Goal: Communication & Community: Answer question/provide support

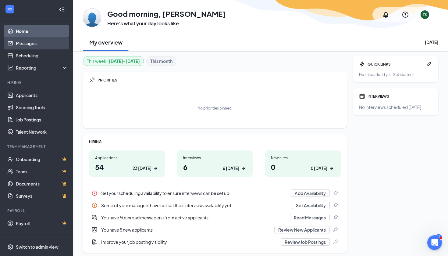
click at [41, 43] on link "Messages" at bounding box center [42, 43] width 52 height 12
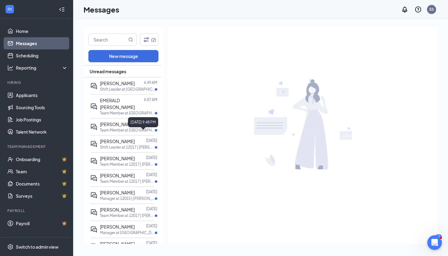
click at [144, 122] on div "[DATE] 9:48 PM" at bounding box center [143, 122] width 30 height 10
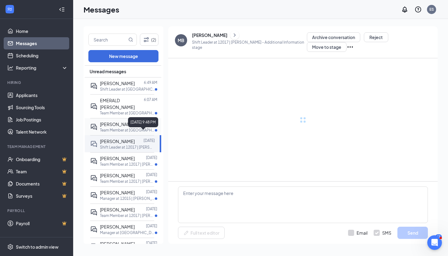
click at [126, 121] on span "[PERSON_NAME]" at bounding box center [117, 123] width 35 height 5
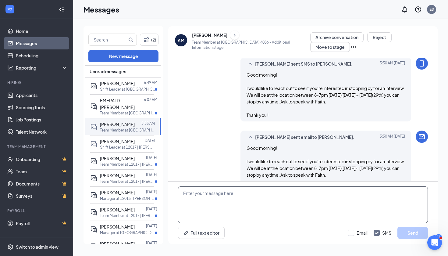
scroll to position [199, 0]
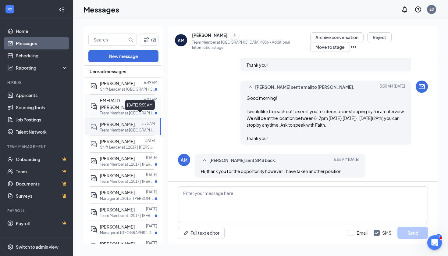
click at [124, 102] on span "EMERALD [PERSON_NAME]" at bounding box center [117, 103] width 35 height 12
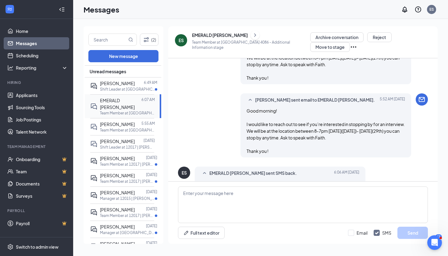
scroll to position [310, 0]
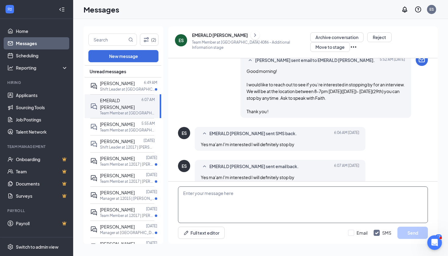
click at [232, 192] on textarea at bounding box center [303, 204] width 250 height 37
type textarea "Thank you see you then!"
click at [405, 231] on button "Send" at bounding box center [412, 232] width 30 height 12
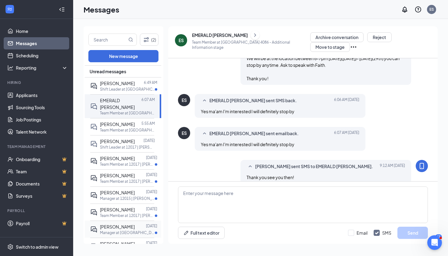
click at [138, 223] on div at bounding box center [140, 226] width 11 height 7
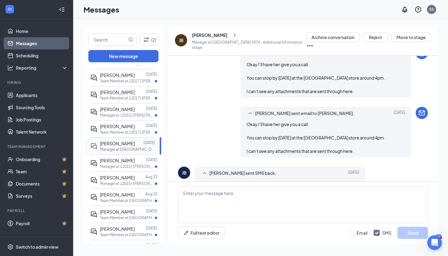
scroll to position [83, 0]
click at [135, 208] on div at bounding box center [140, 211] width 11 height 7
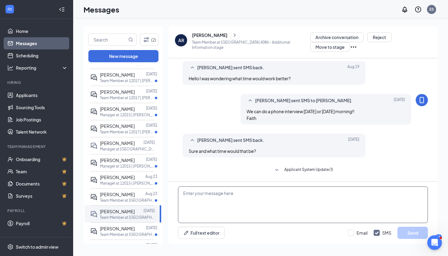
click at [278, 197] on textarea at bounding box center [303, 204] width 250 height 37
type textarea "A"
click at [316, 198] on textarea "You can stop by the store between 8-7pm Tues- [DATE]!" at bounding box center [303, 204] width 250 height 37
drag, startPoint x: 316, startPoint y: 198, endPoint x: 197, endPoint y: 195, distance: 118.6
click at [197, 195] on textarea "You can stop by the store between 8-7pm Tues- [DATE]!" at bounding box center [303, 204] width 250 height 37
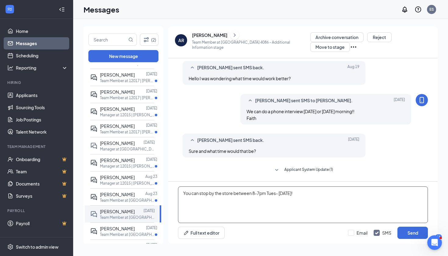
click at [346, 198] on textarea "You can stop by the store between 8-7pm Tues- [DATE]!" at bounding box center [303, 204] width 250 height 37
drag, startPoint x: 324, startPoint y: 195, endPoint x: 183, endPoint y: 194, distance: 141.1
click at [183, 194] on textarea "You can stop by the store between 8-7pm Tues- [DATE]!" at bounding box center [303, 204] width 250 height 37
type textarea "You can stop by the store between 8-7pm Tues- [DATE]!"
click at [409, 231] on button "Send" at bounding box center [412, 232] width 30 height 12
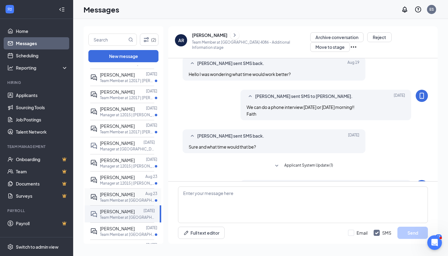
scroll to position [272, 0]
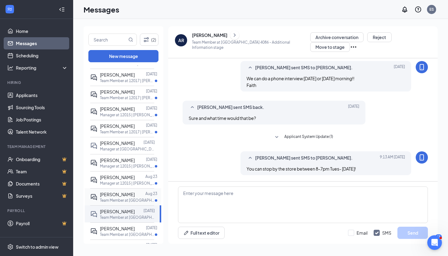
click at [147, 197] on p "Team Member at [GEOGRAPHIC_DATA]" at bounding box center [127, 199] width 55 height 5
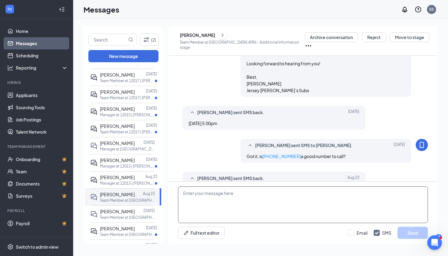
scroll to position [225, 0]
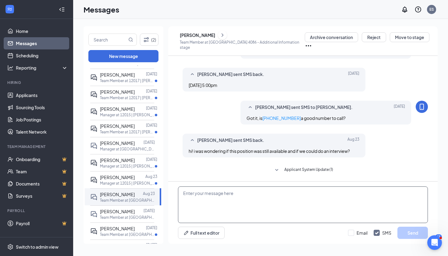
click at [237, 203] on textarea at bounding box center [303, 204] width 250 height 37
paste textarea "You can stop by the store between 8-7pm Tues- [DATE]!"
type textarea "You can stop by the store between 8-7pm Tues- [DATE]!"
click at [409, 232] on button "Send" at bounding box center [412, 232] width 30 height 12
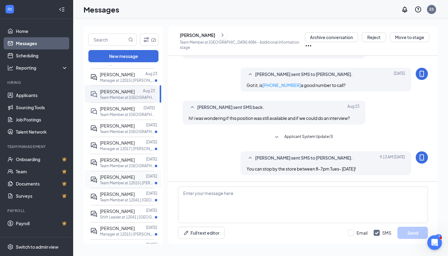
scroll to position [188, 0]
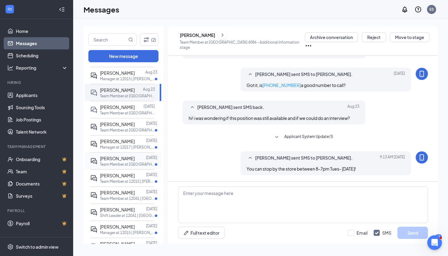
click at [138, 155] on div at bounding box center [140, 158] width 11 height 7
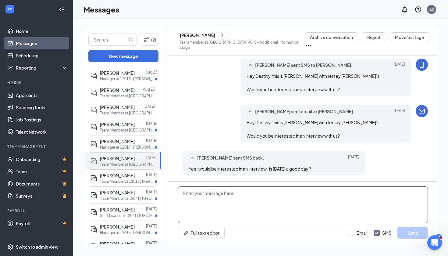
scroll to position [116, 0]
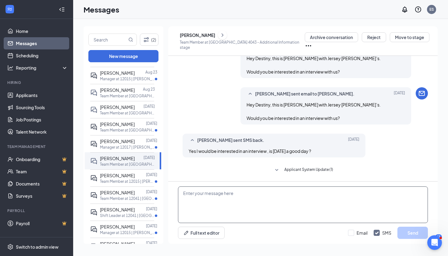
click at [307, 199] on textarea at bounding box center [303, 204] width 250 height 37
type textarea "You can stop by this week between 2-4pm!"
click at [408, 232] on button "Send" at bounding box center [412, 232] width 30 height 12
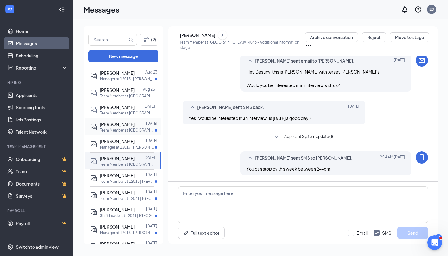
click at [136, 121] on div at bounding box center [140, 124] width 11 height 7
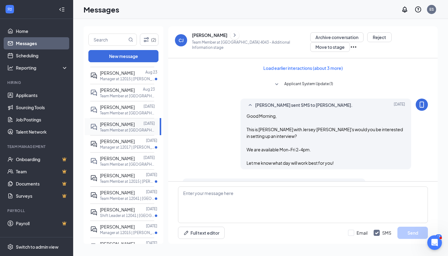
scroll to position [289, 0]
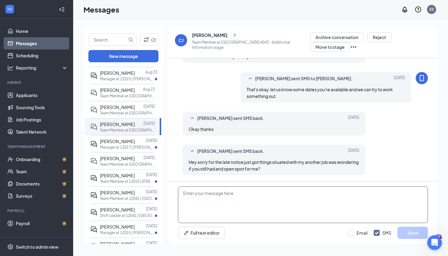
click at [242, 198] on textarea at bounding box center [303, 204] width 250 height 37
paste textarea "You can stop by the store between 8-7pm Tues- [DATE]!"
drag, startPoint x: 300, startPoint y: 194, endPoint x: 282, endPoint y: 193, distance: 18.9
click at [282, 192] on textarea "Sure, thank you! You can stop by the store between 8-7pm Tues- [DATE]!" at bounding box center [303, 204] width 250 height 37
click at [282, 193] on textarea "Sure, thank you! You can stop by the store between 8-7pm Tues- [DATE]!" at bounding box center [303, 204] width 250 height 37
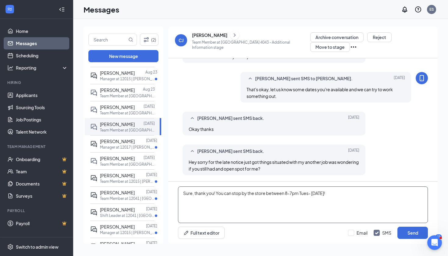
drag, startPoint x: 285, startPoint y: 194, endPoint x: 374, endPoint y: 200, distance: 88.9
click at [374, 200] on textarea "Sure, thank you! You can stop by the store between 8-7pm Tues- [DATE]!" at bounding box center [303, 204] width 250 height 37
type textarea "Sure, thank you! You can stop by the store between 2-4pm anyway!"
click at [409, 232] on button "Send" at bounding box center [412, 232] width 30 height 12
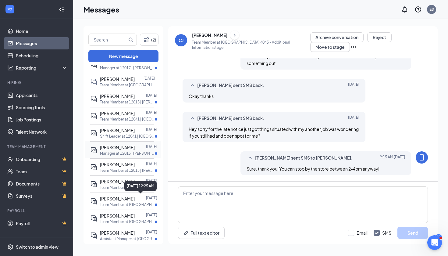
scroll to position [266, 0]
click at [145, 213] on div at bounding box center [140, 216] width 11 height 7
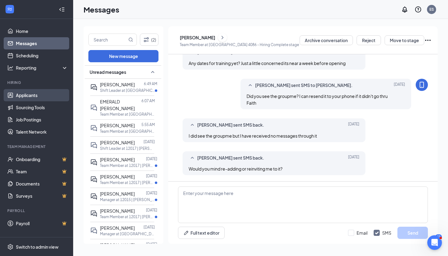
click at [31, 95] on link "Applicants" at bounding box center [42, 95] width 52 height 12
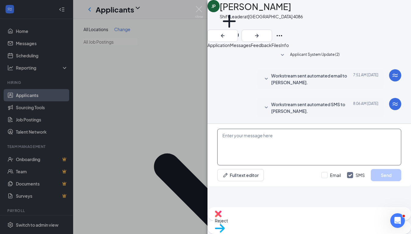
click at [338, 165] on textarea at bounding box center [309, 147] width 184 height 37
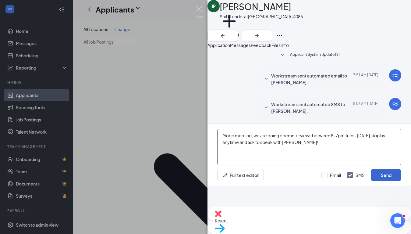
type textarea "Good morning, we are doing open interviews between 8-7pm Tues- [DATE] stop by a…"
click at [390, 181] on button "Send" at bounding box center [386, 175] width 30 height 12
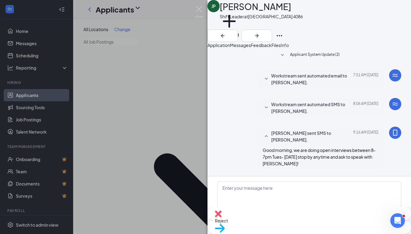
scroll to position [41, 0]
click at [186, 32] on div "JP [PERSON_NAME] Shift Leader at [GEOGRAPHIC_DATA] 4086 Add a tag Application M…" at bounding box center [205, 117] width 411 height 234
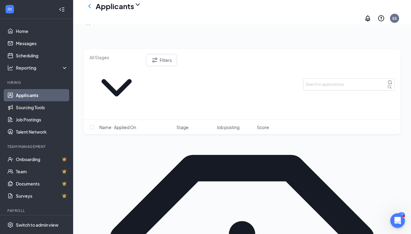
scroll to position [264, 0]
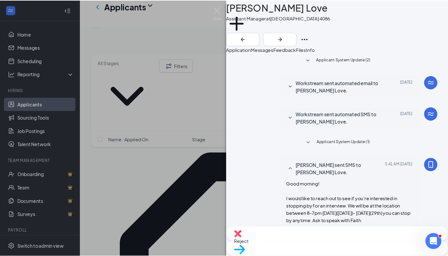
scroll to position [178, 0]
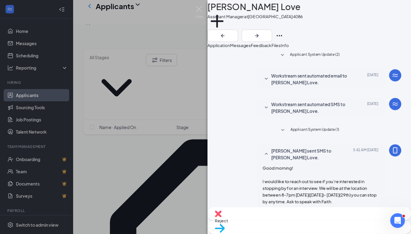
click at [175, 109] on div "[PERSON_NAME] [PERSON_NAME] Love Assistant Manager at [GEOGRAPHIC_DATA] 4086 Ad…" at bounding box center [205, 117] width 411 height 234
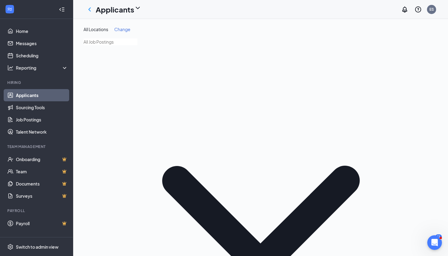
click at [127, 28] on span "Change" at bounding box center [122, 29] width 16 height 5
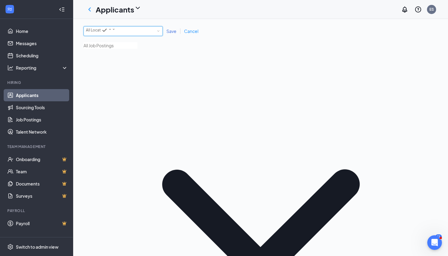
click at [115, 34] on div "All Locations" at bounding box center [101, 30] width 30 height 7
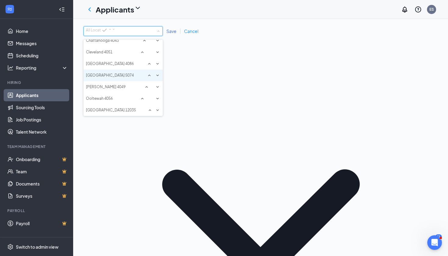
scroll to position [85, 0]
click at [127, 73] on span "[GEOGRAPHIC_DATA] 5074" at bounding box center [110, 76] width 48 height 6
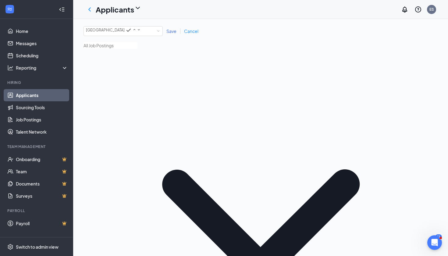
click at [172, 33] on span "Save" at bounding box center [171, 30] width 10 height 5
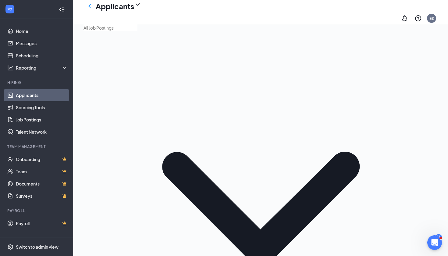
scroll to position [28, 0]
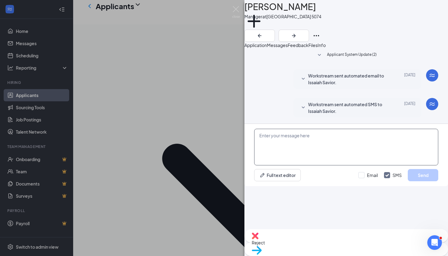
click at [315, 165] on textarea at bounding box center [346, 147] width 184 height 37
paste textarea "Good morning, This is [PERSON_NAME] from Jersey [PERSON_NAME]’s. If you’re inte…"
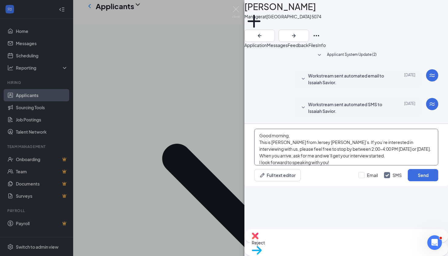
click at [307, 165] on textarea "Good morning, This is [PERSON_NAME] from Jersey [PERSON_NAME]’s. If you’re inte…" at bounding box center [346, 147] width 184 height 37
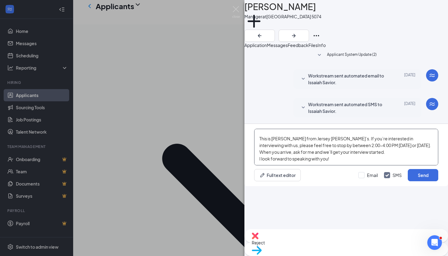
scroll to position [10, 0]
click at [360, 165] on textarea "Good morning, This is [PERSON_NAME] from Jersey [PERSON_NAME]’s. If you’re inte…" at bounding box center [346, 147] width 184 height 37
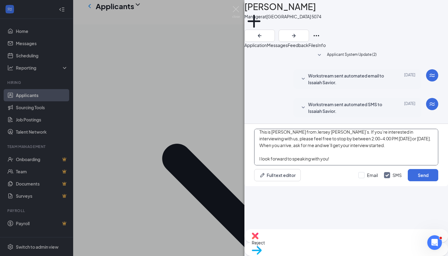
scroll to position [0, 0]
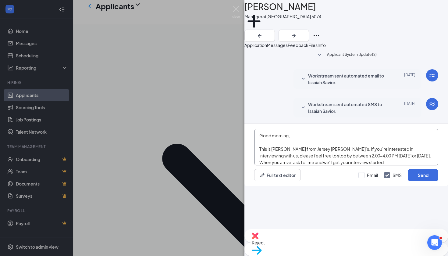
drag, startPoint x: 340, startPoint y: 204, endPoint x: 245, endPoint y: 157, distance: 106.4
click at [245, 157] on div "Applicant System Update (2) Workstream sent automated email to Issaiah Savior. …" at bounding box center [346, 138] width 204 height 180
type textarea "Good morning, This is [PERSON_NAME] from Jersey [PERSON_NAME]’s. If you’re inte…"
click at [423, 181] on button "Send" at bounding box center [423, 175] width 30 height 12
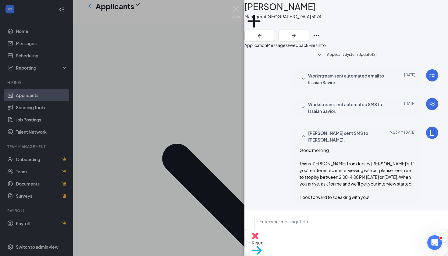
scroll to position [49, 0]
click at [215, 175] on div "IS [PERSON_NAME] Manager at [GEOGRAPHIC_DATA] 5074 Add a tag Application Messag…" at bounding box center [224, 128] width 448 height 256
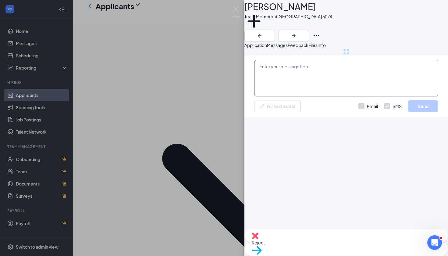
click at [310, 96] on textarea at bounding box center [346, 78] width 184 height 37
paste textarea "Good morning, This is [PERSON_NAME] from Jersey [PERSON_NAME]’s. If you’re inte…"
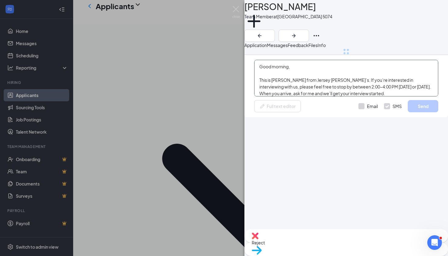
scroll to position [17, 0]
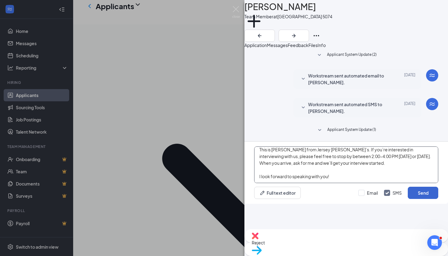
type textarea "Good morning, This is [PERSON_NAME] from Jersey [PERSON_NAME]’s. If you’re inte…"
click at [413, 199] on button "Send" at bounding box center [423, 192] width 30 height 12
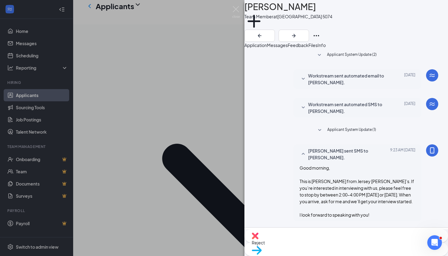
scroll to position [64, 0]
click at [191, 193] on div "TH [PERSON_NAME] Team Member at [GEOGRAPHIC_DATA] 5074 Add a tag Application Me…" at bounding box center [224, 128] width 448 height 256
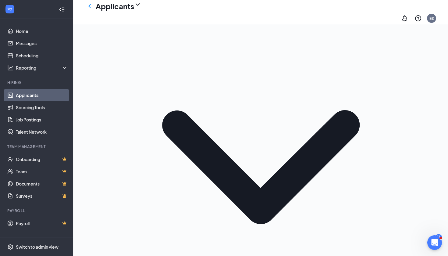
scroll to position [62, 0]
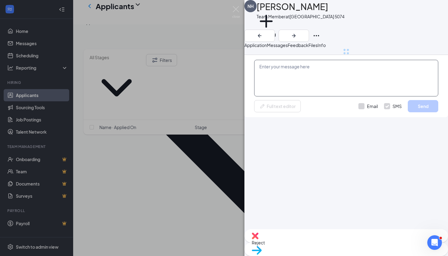
click at [316, 96] on textarea at bounding box center [346, 78] width 184 height 37
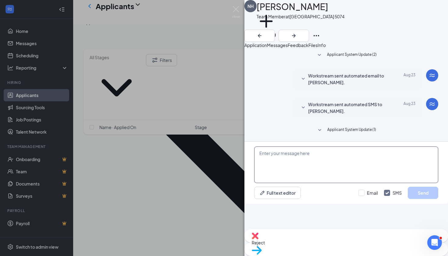
paste textarea "Good morning, This is [PERSON_NAME] from Jersey [PERSON_NAME]’s. If you’re inte…"
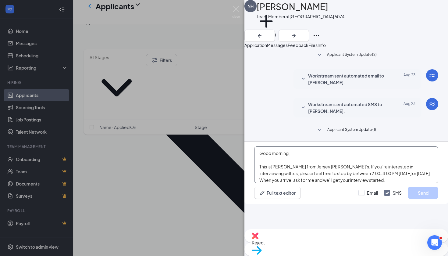
scroll to position [17, 0]
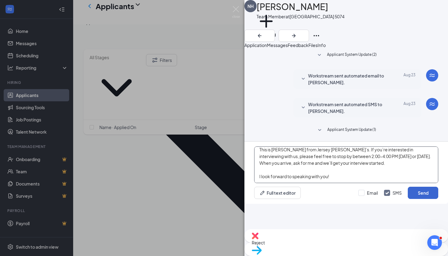
type textarea "Good morning, This is [PERSON_NAME] from Jersey [PERSON_NAME]’s. If you’re inte…"
click at [408, 199] on button "Send" at bounding box center [423, 192] width 30 height 12
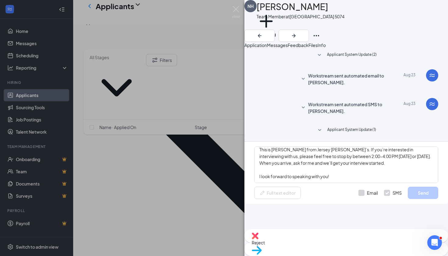
click at [211, 168] on div "NH [PERSON_NAME] Team Member at [GEOGRAPHIC_DATA] 5074 Add a tag Application Me…" at bounding box center [224, 128] width 448 height 256
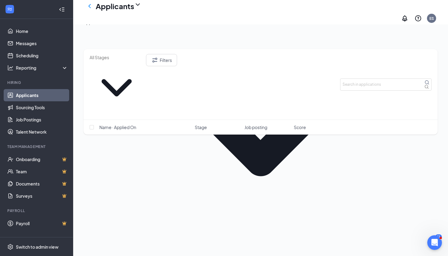
scroll to position [109, 0]
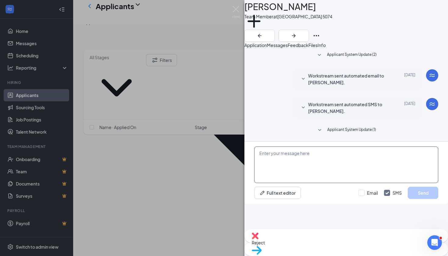
click at [314, 183] on textarea at bounding box center [346, 164] width 184 height 37
paste textarea "Good morning, This is [PERSON_NAME] from Jersey [PERSON_NAME]’s. If you’re inte…"
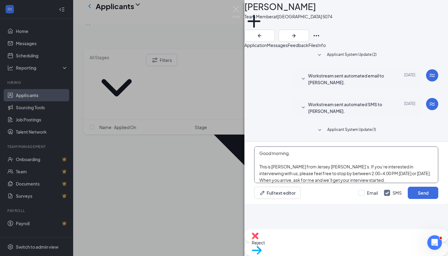
scroll to position [17, 0]
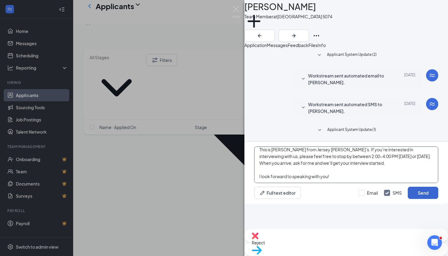
type textarea "Good morning, This is [PERSON_NAME] from Jersey [PERSON_NAME]’s. If you’re inte…"
click at [413, 199] on button "Send" at bounding box center [423, 192] width 30 height 12
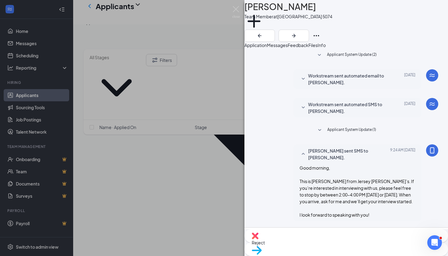
scroll to position [39, 0]
click at [217, 229] on div "KC [PERSON_NAME] Team Member at [GEOGRAPHIC_DATA] 5074 Add a tag Application Me…" at bounding box center [224, 128] width 448 height 256
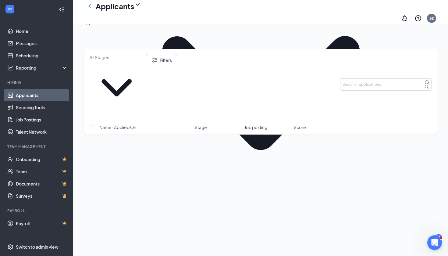
scroll to position [136, 0]
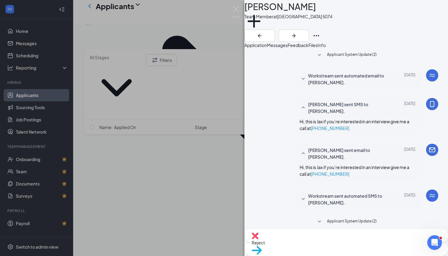
click at [317, 238] on textarea at bounding box center [346, 256] width 184 height 37
click at [285, 238] on textarea at bounding box center [346, 256] width 184 height 37
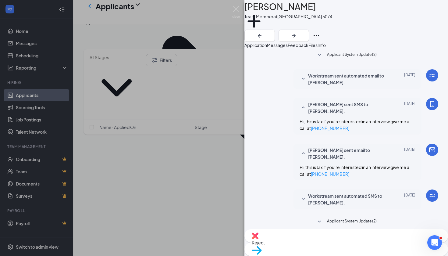
type textarea "Good morning, This is [PERSON_NAME] from Jersey [PERSON_NAME]’s. If you’re inte…"
click at [208, 168] on div "MB [PERSON_NAME] Team Member at [GEOGRAPHIC_DATA] 5074 Add a tag Application Me…" at bounding box center [224, 128] width 448 height 256
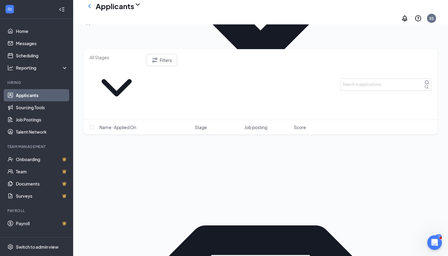
scroll to position [222, 0]
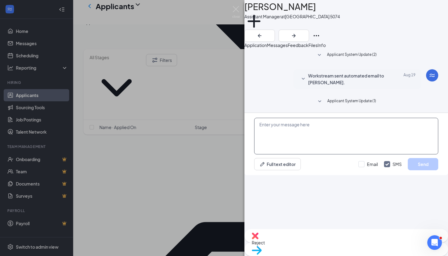
click at [335, 154] on textarea at bounding box center [346, 136] width 184 height 37
paste textarea "Good morning, This is [PERSON_NAME] from Jersey [PERSON_NAME]’s. If you’re inte…"
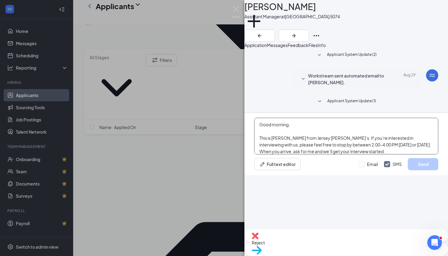
scroll to position [17, 0]
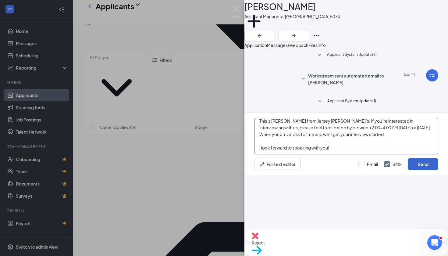
type textarea "Good morning, This is [PERSON_NAME] from Jersey [PERSON_NAME]’s. If you’re inte…"
click at [424, 170] on button "Send" at bounding box center [423, 164] width 30 height 12
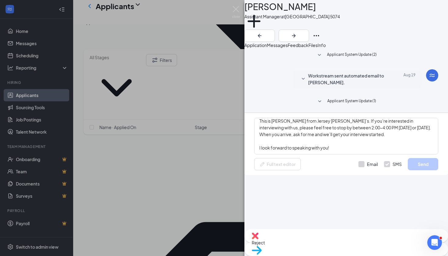
click at [201, 177] on div "ZW [PERSON_NAME] Assistant Manager at [GEOGRAPHIC_DATA] 5074 Add a tag Applicat…" at bounding box center [224, 128] width 448 height 256
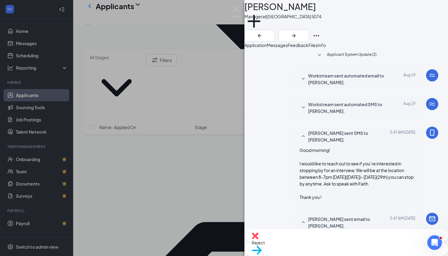
scroll to position [257, 0]
click at [227, 183] on div "PC [PERSON_NAME] Manager at [GEOGRAPHIC_DATA] 5074 Add a tag Application Messag…" at bounding box center [224, 128] width 448 height 256
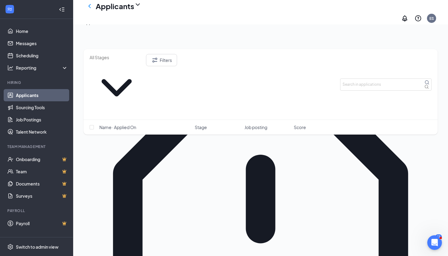
scroll to position [363, 0]
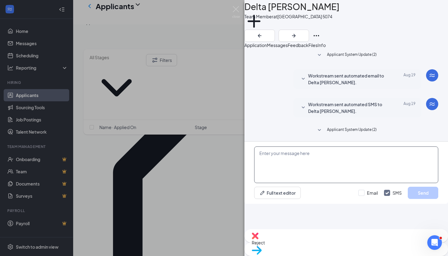
click at [341, 183] on textarea at bounding box center [346, 164] width 184 height 37
paste textarea "Good morning, This is [PERSON_NAME] from Jersey [PERSON_NAME]’s. If you’re inte…"
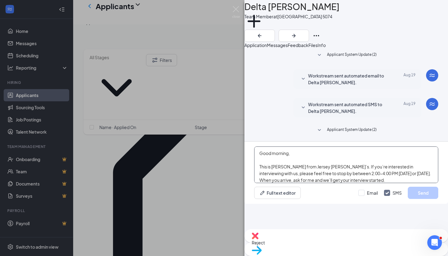
scroll to position [17, 0]
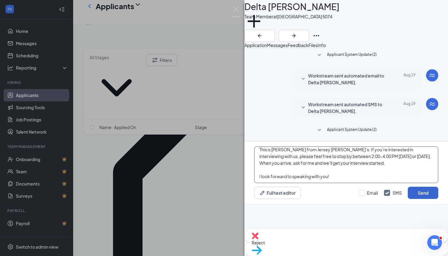
type textarea "Good morning, This is [PERSON_NAME] from Jersey [PERSON_NAME]’s. If you’re inte…"
click at [422, 199] on button "Send" at bounding box center [423, 192] width 30 height 12
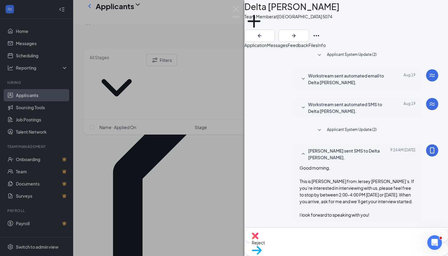
scroll to position [40, 0]
click at [226, 177] on div "DS Delta [PERSON_NAME] Team Member at [GEOGRAPHIC_DATA] 5074 Add a tag Applicat…" at bounding box center [224, 128] width 448 height 256
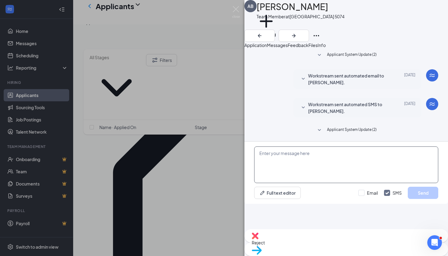
click at [316, 183] on textarea at bounding box center [346, 164] width 184 height 37
paste textarea "Good morning, This is [PERSON_NAME] from Jersey [PERSON_NAME]’s. If you’re inte…"
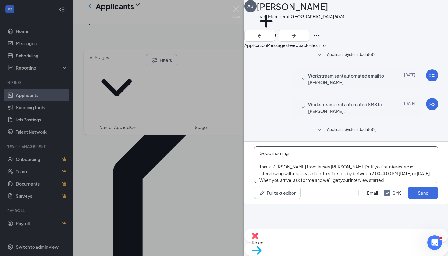
scroll to position [17, 0]
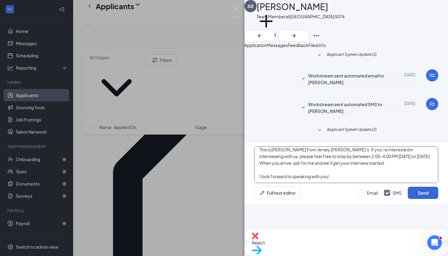
type textarea "Good morning, This is [PERSON_NAME] from Jersey [PERSON_NAME]’s. If you’re inte…"
click at [430, 199] on button "Send" at bounding box center [423, 192] width 30 height 12
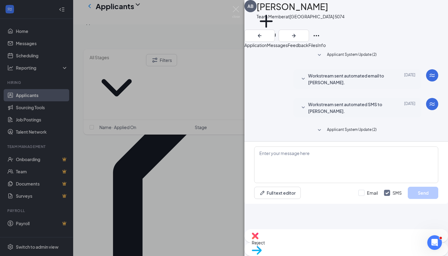
scroll to position [0, 0]
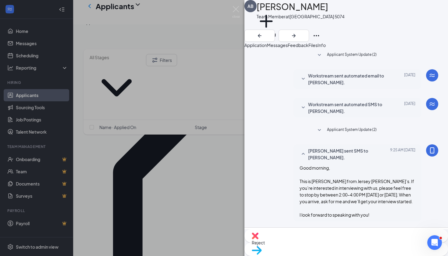
click at [197, 168] on div "AB [PERSON_NAME] Team Member at [GEOGRAPHIC_DATA] 5074 Add a tag Application Me…" at bounding box center [224, 128] width 448 height 256
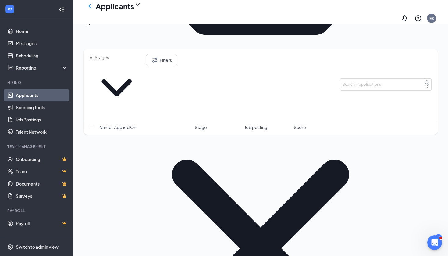
scroll to position [706, 0]
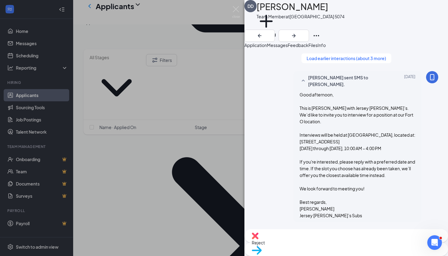
scroll to position [344, 0]
paste textarea "Good morning, This is [PERSON_NAME] from Jersey [PERSON_NAME]’s. If you’re inte…"
type textarea "Good morning, This is [PERSON_NAME] from Jersey [PERSON_NAME]’s. If you’re inte…"
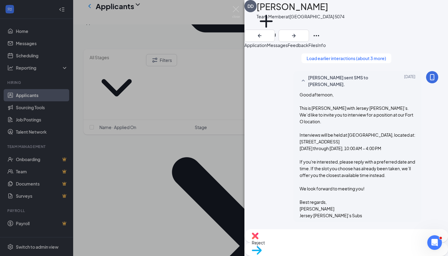
click at [217, 173] on div "DD [PERSON_NAME] Team Member at [GEOGRAPHIC_DATA] 5074 Add a tag Application Me…" at bounding box center [224, 128] width 448 height 256
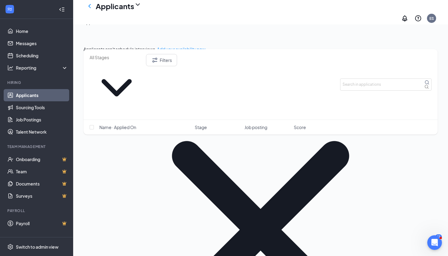
scroll to position [742, 0]
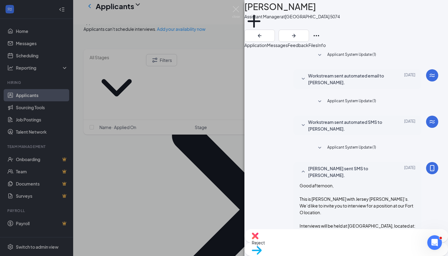
scroll to position [155, 0]
click at [206, 149] on div "AB [PERSON_NAME] Assistant Manager at [GEOGRAPHIC_DATA] 5074 Add a tag Applicat…" at bounding box center [224, 128] width 448 height 256
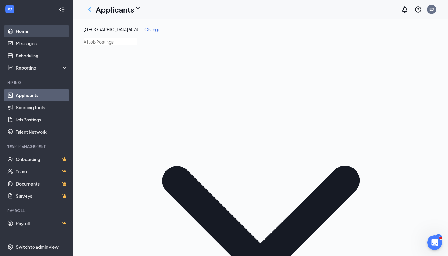
click at [37, 29] on link "Home" at bounding box center [42, 31] width 52 height 12
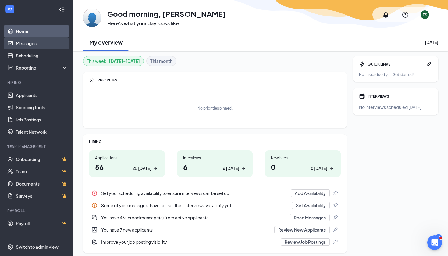
click at [45, 45] on link "Messages" at bounding box center [42, 43] width 52 height 12
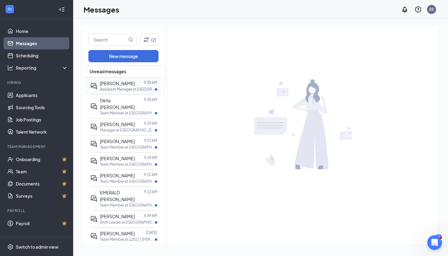
click at [125, 89] on p "Assistant Manager at [GEOGRAPHIC_DATA] 5074" at bounding box center [127, 89] width 55 height 5
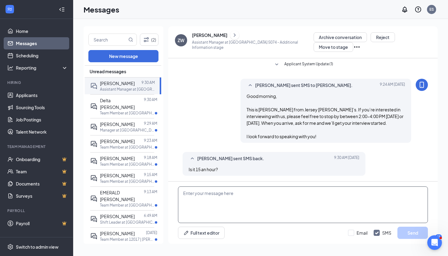
scroll to position [41, 0]
click at [206, 202] on textarea at bounding box center [303, 204] width 250 height 37
click at [226, 192] on textarea "Depending on expirnce" at bounding box center [303, 204] width 250 height 37
click at [223, 195] on textarea "Depending on expirnce" at bounding box center [303, 204] width 250 height 37
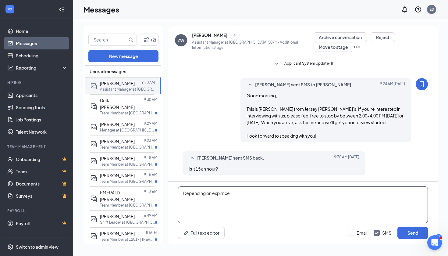
click at [218, 193] on textarea "Depending on expirnce" at bounding box center [303, 204] width 250 height 37
click at [238, 197] on textarea "Depending on expirnce" at bounding box center [303, 204] width 250 height 37
type textarea "Depending on experience, typically start at $14.50+tips"
click at [410, 235] on button "Send" at bounding box center [412, 232] width 30 height 12
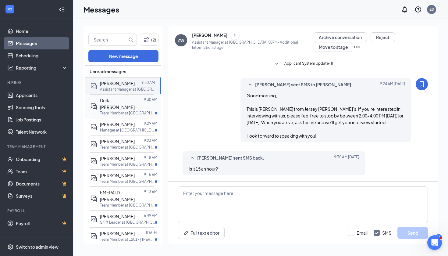
scroll to position [74, 0]
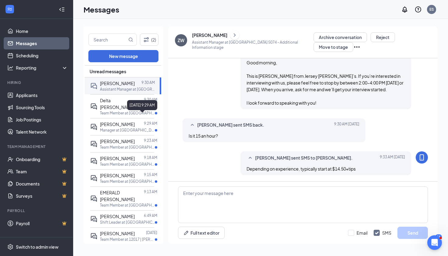
click at [130, 103] on div "[DATE] 9:29 AM" at bounding box center [142, 105] width 30 height 10
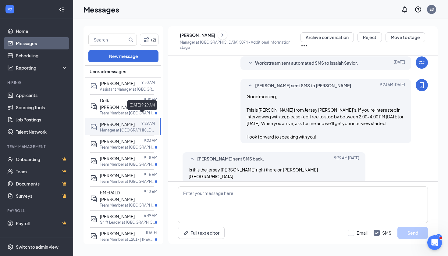
scroll to position [44, 0]
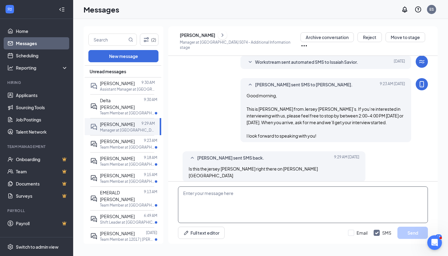
click at [279, 196] on textarea at bounding box center [303, 204] width 250 height 37
type textarea "This is!"
click at [416, 232] on button "Send" at bounding box center [412, 232] width 30 height 12
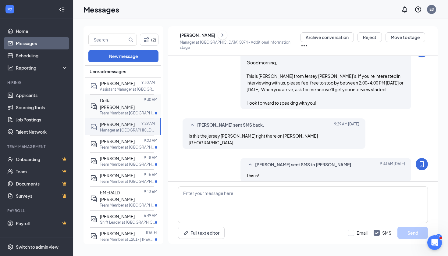
click at [114, 110] on p "Team Member at [GEOGRAPHIC_DATA] 5074" at bounding box center [127, 112] width 55 height 5
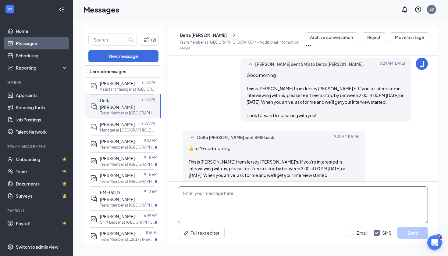
scroll to position [101, 0]
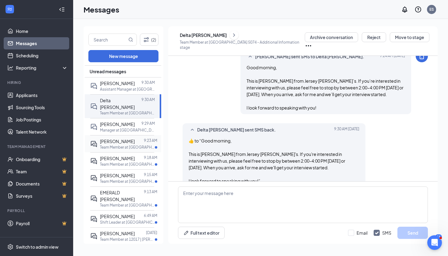
click at [134, 144] on div "[PERSON_NAME] 9:23 AM Team Member at [GEOGRAPHIC_DATA]" at bounding box center [122, 143] width 64 height 17
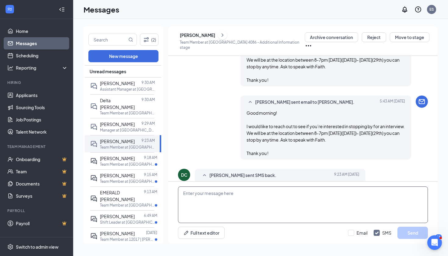
scroll to position [134, 0]
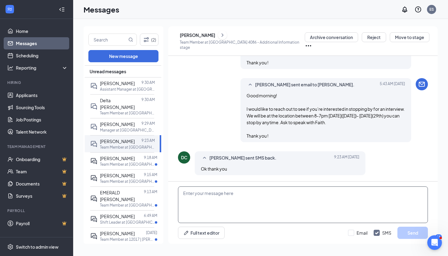
click at [223, 198] on textarea at bounding box center [303, 204] width 250 height 37
drag, startPoint x: 212, startPoint y: 195, endPoint x: 169, endPoint y: 193, distance: 43.3
click at [169, 193] on div "Thank you! Full text editor Email SMS Send" at bounding box center [302, 212] width 269 height 62
paste textarea "Good morning! I would like to reach out to see if you’re interested in stopping…"
type textarea "Good morning! I would like to reach out to see if you’re interested in stopping…"
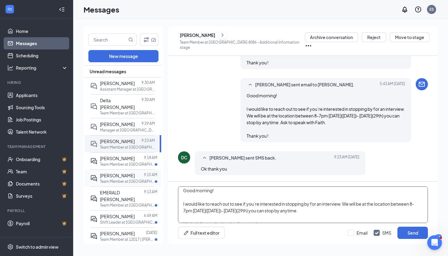
scroll to position [0, 0]
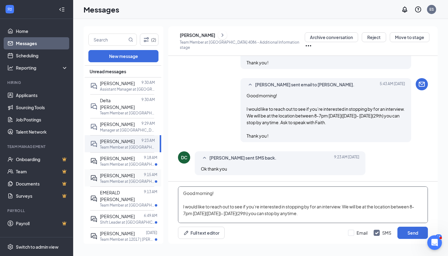
drag, startPoint x: 261, startPoint y: 215, endPoint x: 152, endPoint y: 175, distance: 116.6
click at [152, 175] on div "(2) New message Unread messages [PERSON_NAME] 9:30 AM Assistant Manager at [GEO…" at bounding box center [260, 137] width 354 height 222
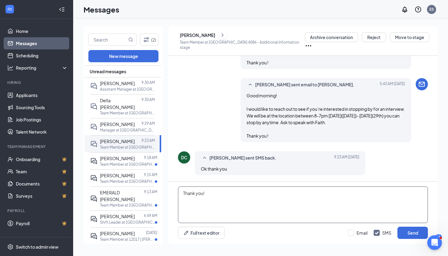
drag, startPoint x: 212, startPoint y: 192, endPoint x: 175, endPoint y: 191, distance: 37.8
click at [175, 191] on div "Thank you! Full text editor Email SMS Send" at bounding box center [302, 212] width 269 height 62
type textarea "Thank you!"
click at [412, 229] on button "Send" at bounding box center [412, 232] width 30 height 12
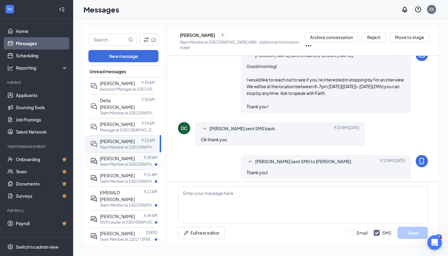
click at [139, 155] on div at bounding box center [139, 158] width 9 height 7
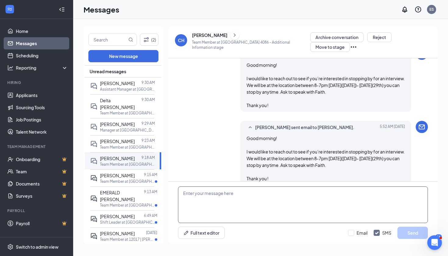
scroll to position [315, 0]
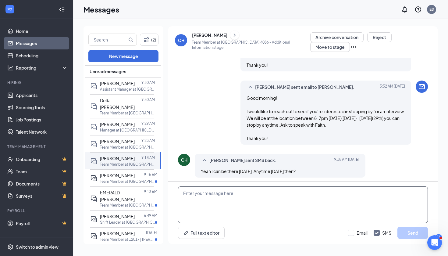
click at [234, 201] on textarea at bounding box center [303, 204] width 250 height 37
type textarea "Anytime between 8-7pm."
click at [412, 236] on button "Send" at bounding box center [412, 232] width 30 height 12
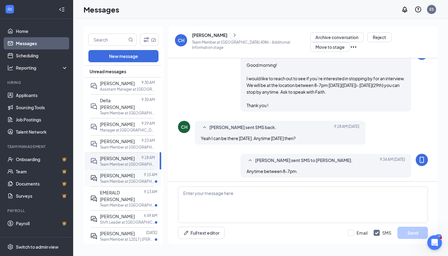
click at [142, 179] on p "Team Member at [GEOGRAPHIC_DATA]" at bounding box center [127, 181] width 55 height 5
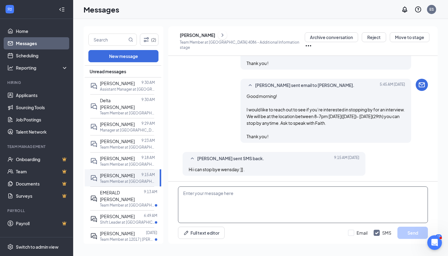
scroll to position [134, 0]
click at [256, 196] on textarea at bounding box center [303, 204] width 250 height 37
type textarea "That will work! Thanks!"
click at [409, 235] on button "Send" at bounding box center [412, 232] width 30 height 12
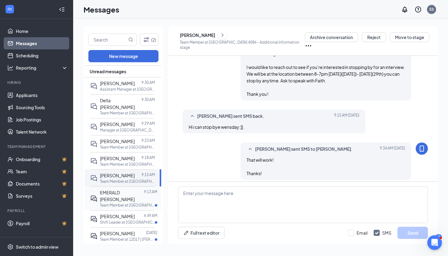
click at [139, 202] on p "Team Member at [GEOGRAPHIC_DATA]" at bounding box center [127, 204] width 55 height 5
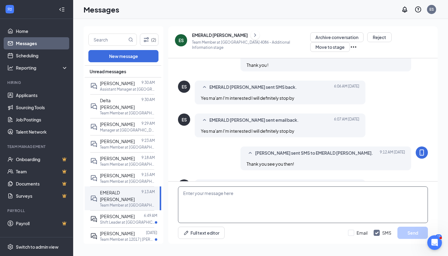
scroll to position [335, 0]
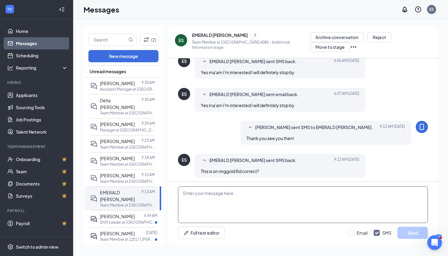
click at [264, 201] on textarea at bounding box center [303, 204] width 250 height 37
type textarea "Yes, see you there!"
click at [419, 234] on button "Send" at bounding box center [412, 232] width 30 height 12
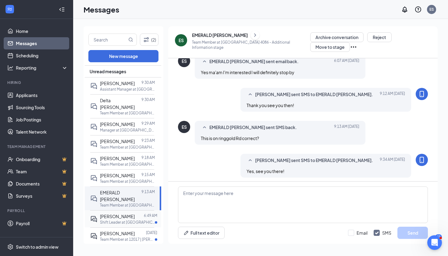
click at [126, 219] on p "Shift Leader at [GEOGRAPHIC_DATA]" at bounding box center [127, 221] width 55 height 5
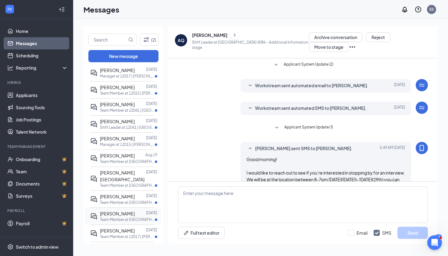
scroll to position [267, 0]
click at [135, 209] on div at bounding box center [140, 212] width 11 height 7
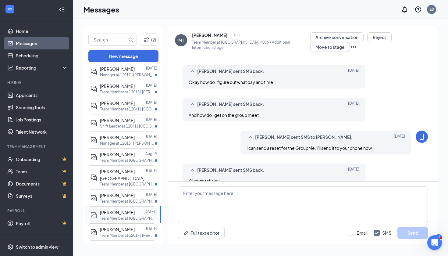
scroll to position [208, 0]
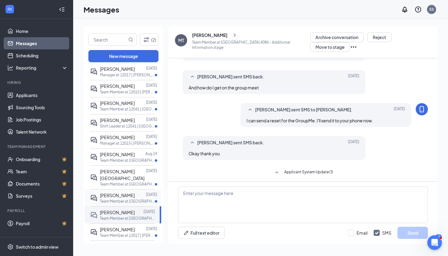
click at [136, 198] on p "Team Member at [GEOGRAPHIC_DATA] 4043" at bounding box center [127, 200] width 55 height 5
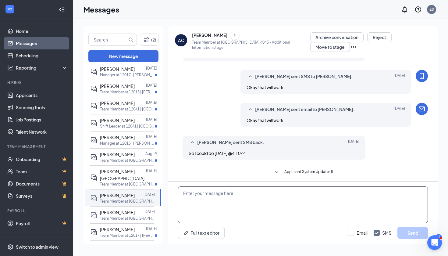
scroll to position [189, 0]
click at [261, 200] on textarea at bounding box center [303, 204] width 250 height 37
type textarea "See you then!"
click at [420, 232] on button "Send" at bounding box center [412, 232] width 30 height 12
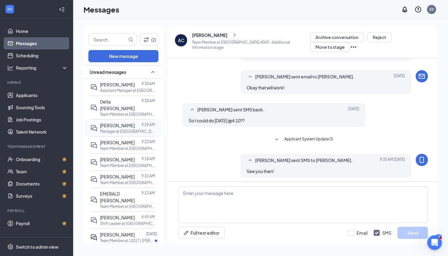
scroll to position [0, 0]
click at [48, 97] on link "Applicants" at bounding box center [42, 95] width 52 height 12
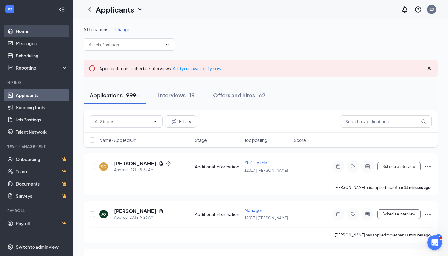
click at [45, 30] on link "Home" at bounding box center [42, 31] width 52 height 12
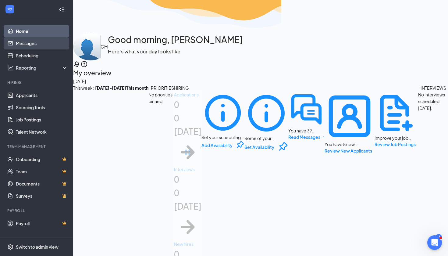
click at [32, 43] on link "Messages" at bounding box center [42, 43] width 52 height 12
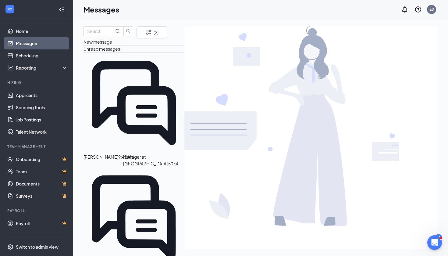
click at [123, 153] on p "Manager at [GEOGRAPHIC_DATA] 5074" at bounding box center [153, 159] width 61 height 13
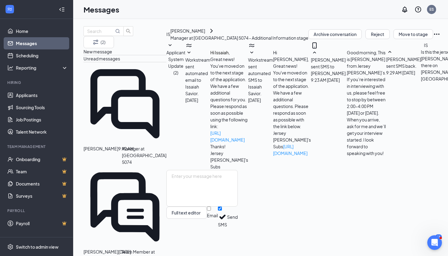
scroll to position [109, 0]
click at [236, 196] on textarea at bounding box center [201, 188] width 71 height 37
